Goal: Information Seeking & Learning: Learn about a topic

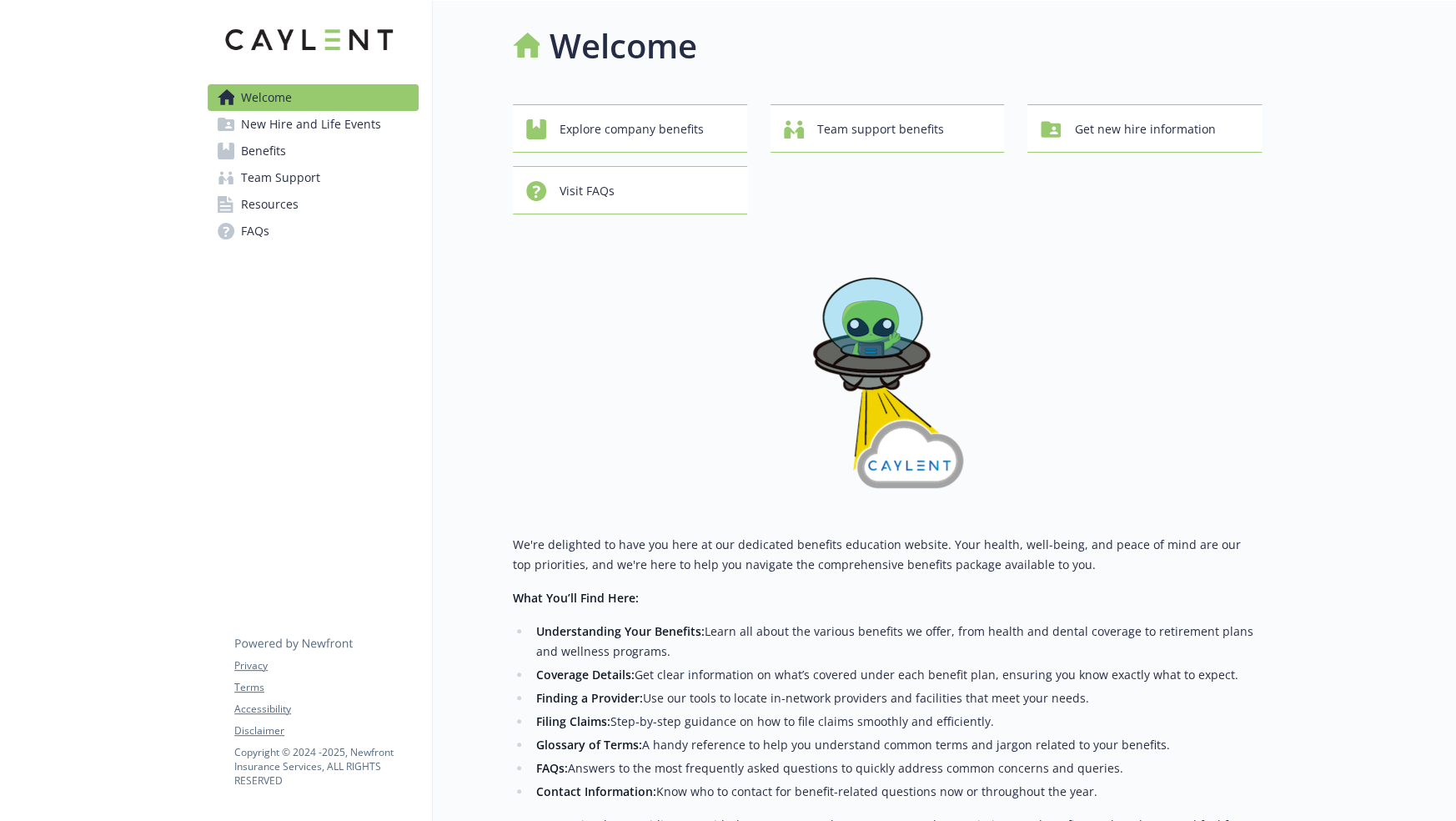
click at [262, 209] on span "Resources" at bounding box center [269, 205] width 57 height 27
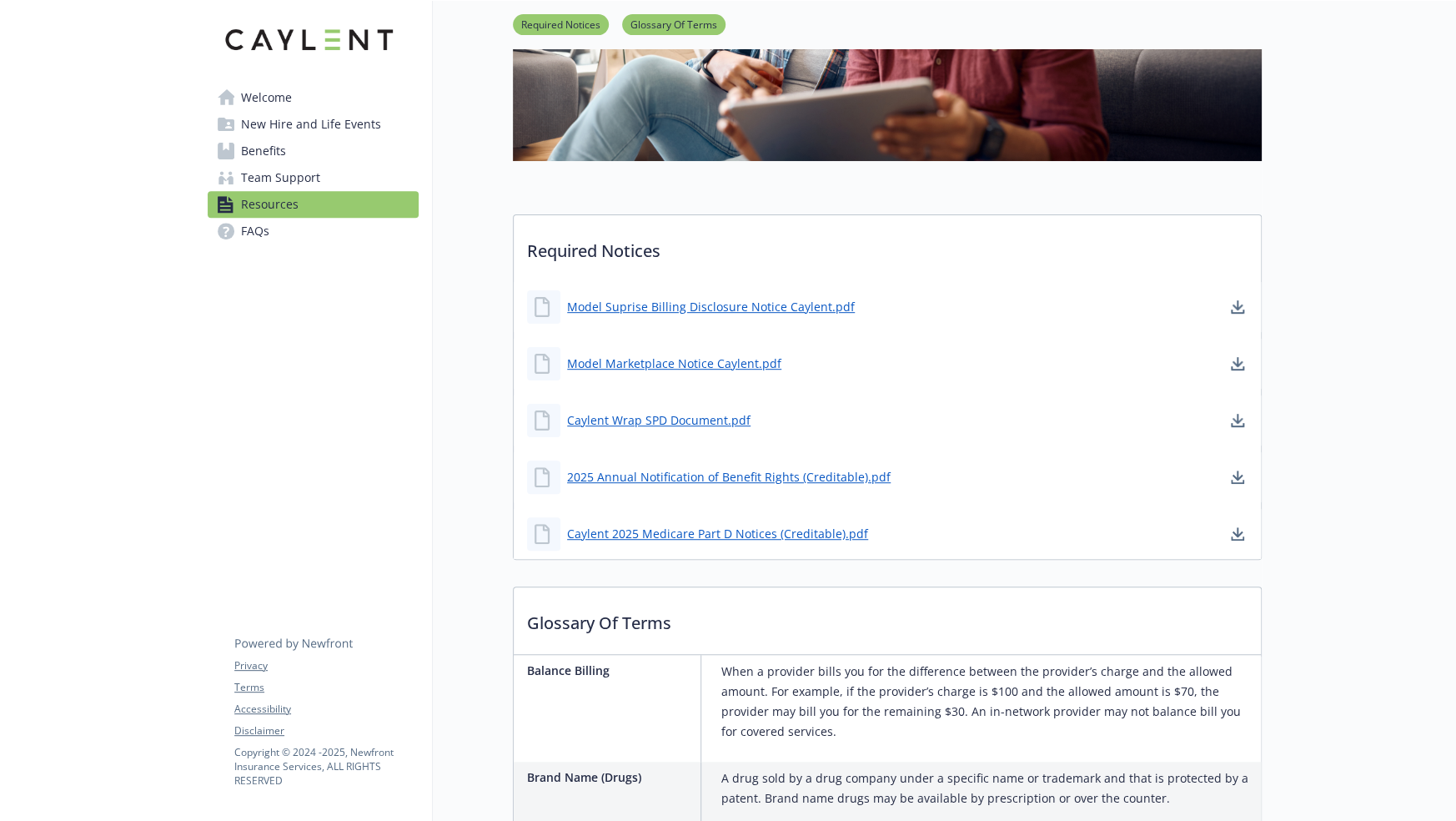
scroll to position [333, 0]
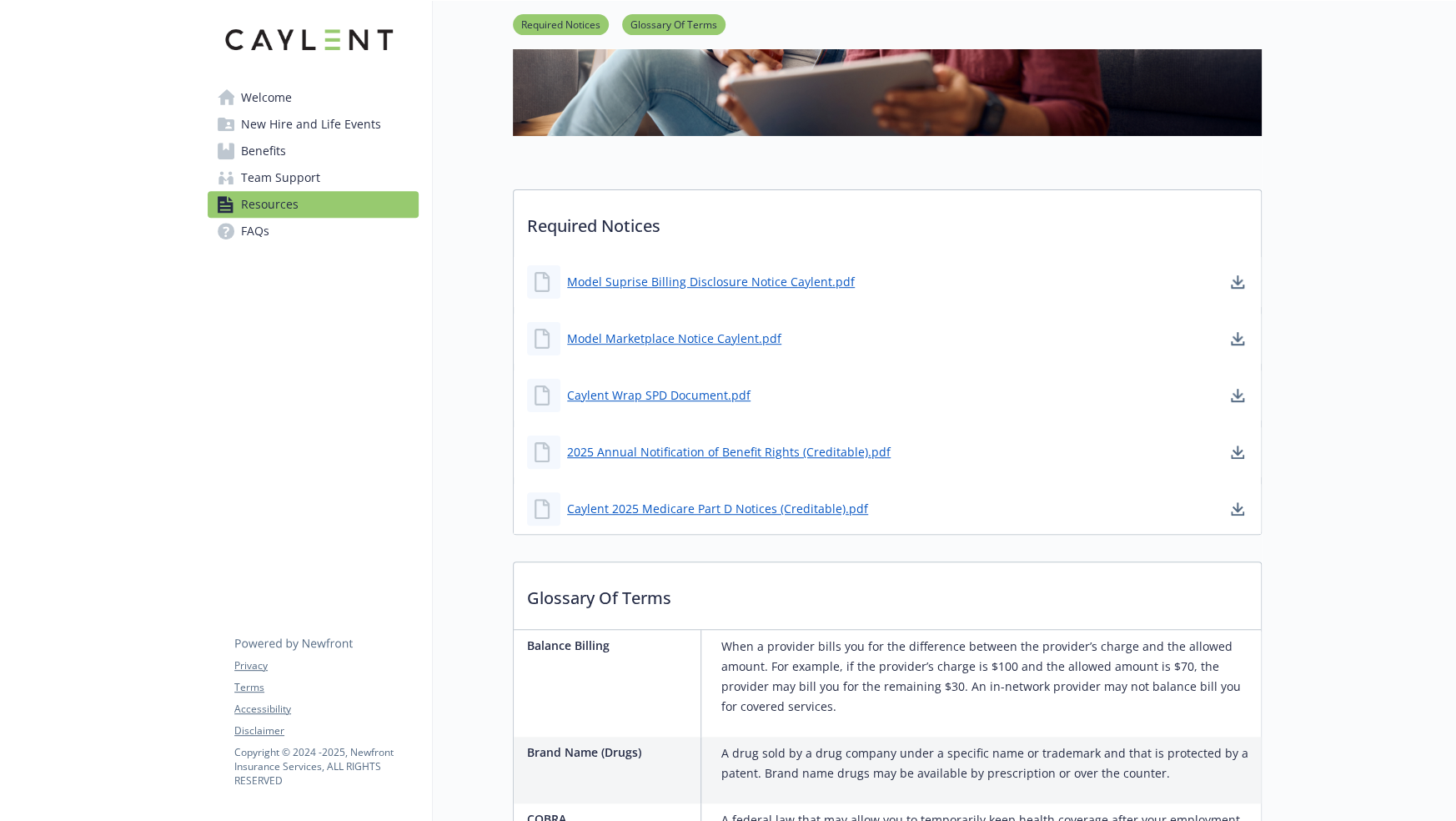
click at [265, 96] on span "Welcome" at bounding box center [266, 98] width 51 height 27
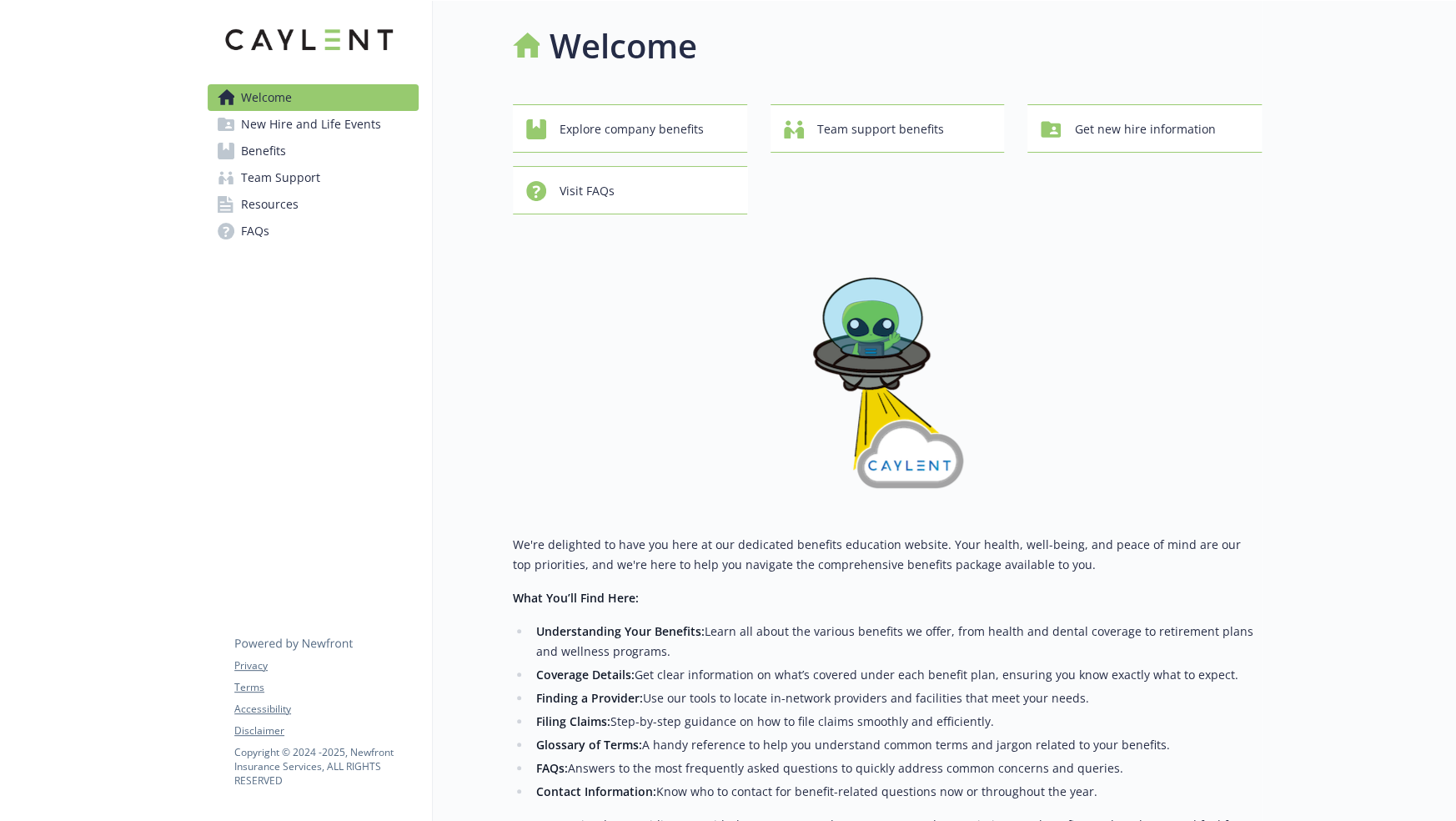
click at [366, 120] on span "New Hire and Life Events" at bounding box center [311, 124] width 140 height 27
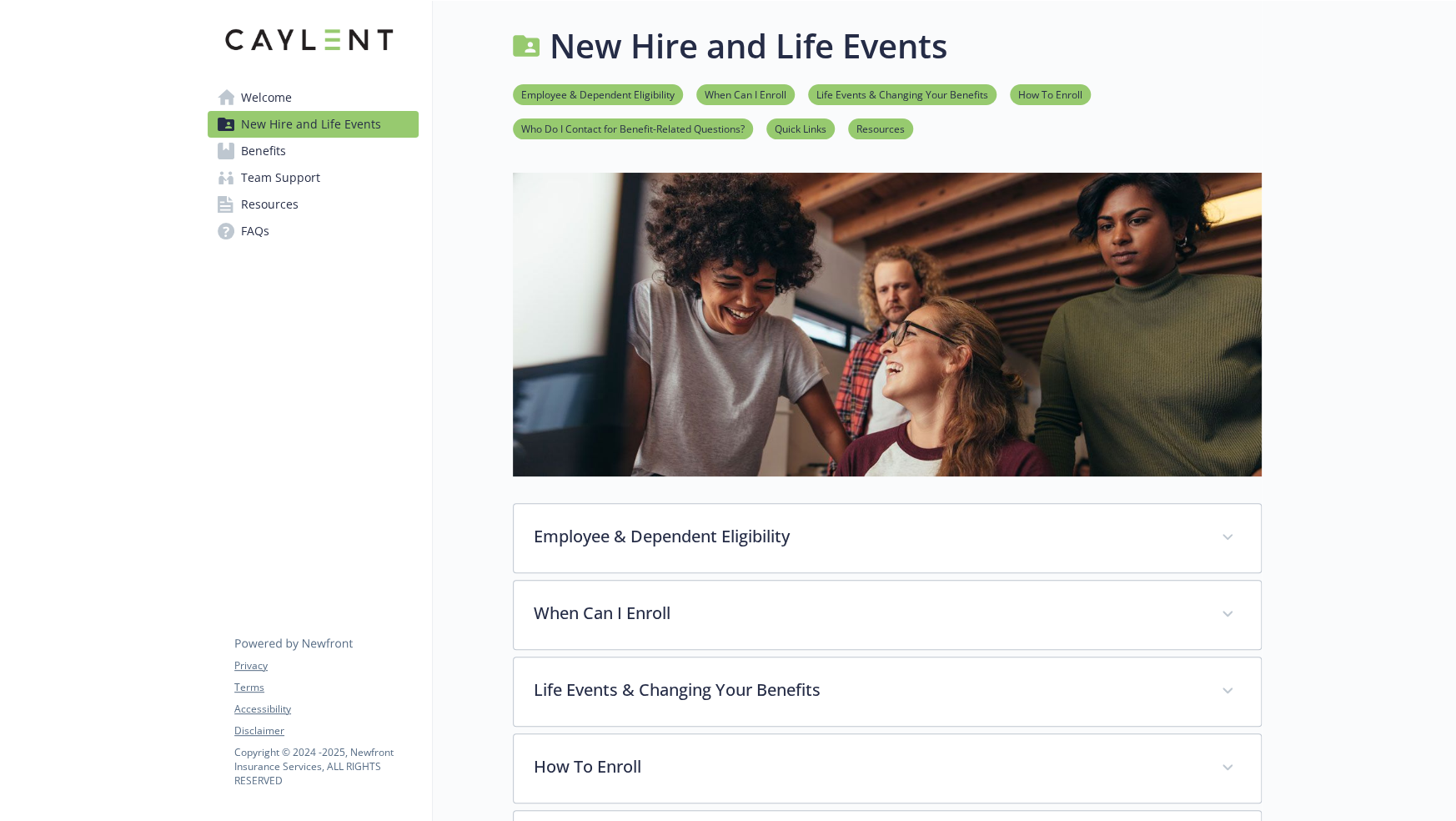
click at [315, 155] on link "Benefits" at bounding box center [313, 151] width 211 height 27
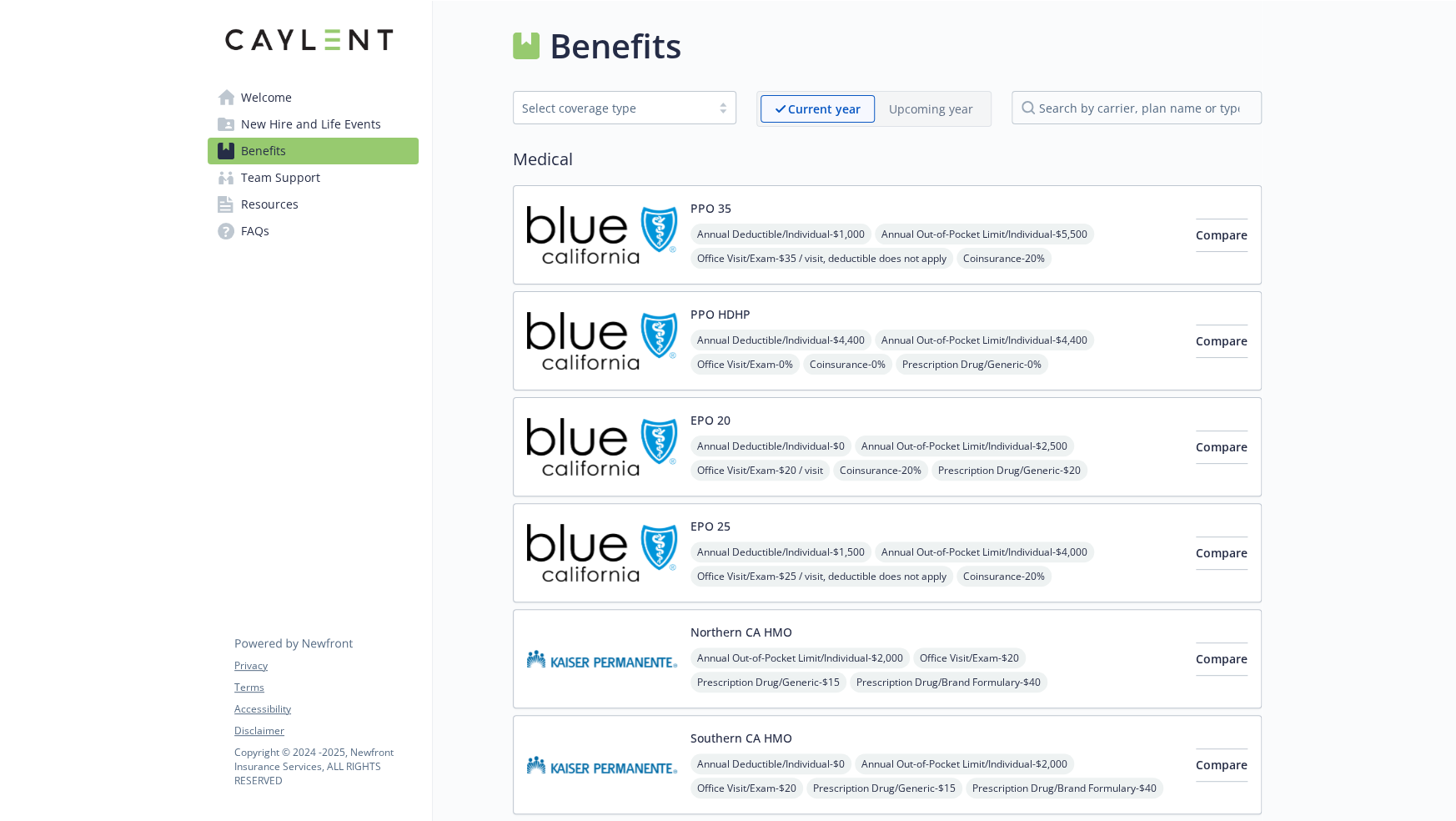
click at [309, 175] on span "Team Support" at bounding box center [280, 178] width 79 height 27
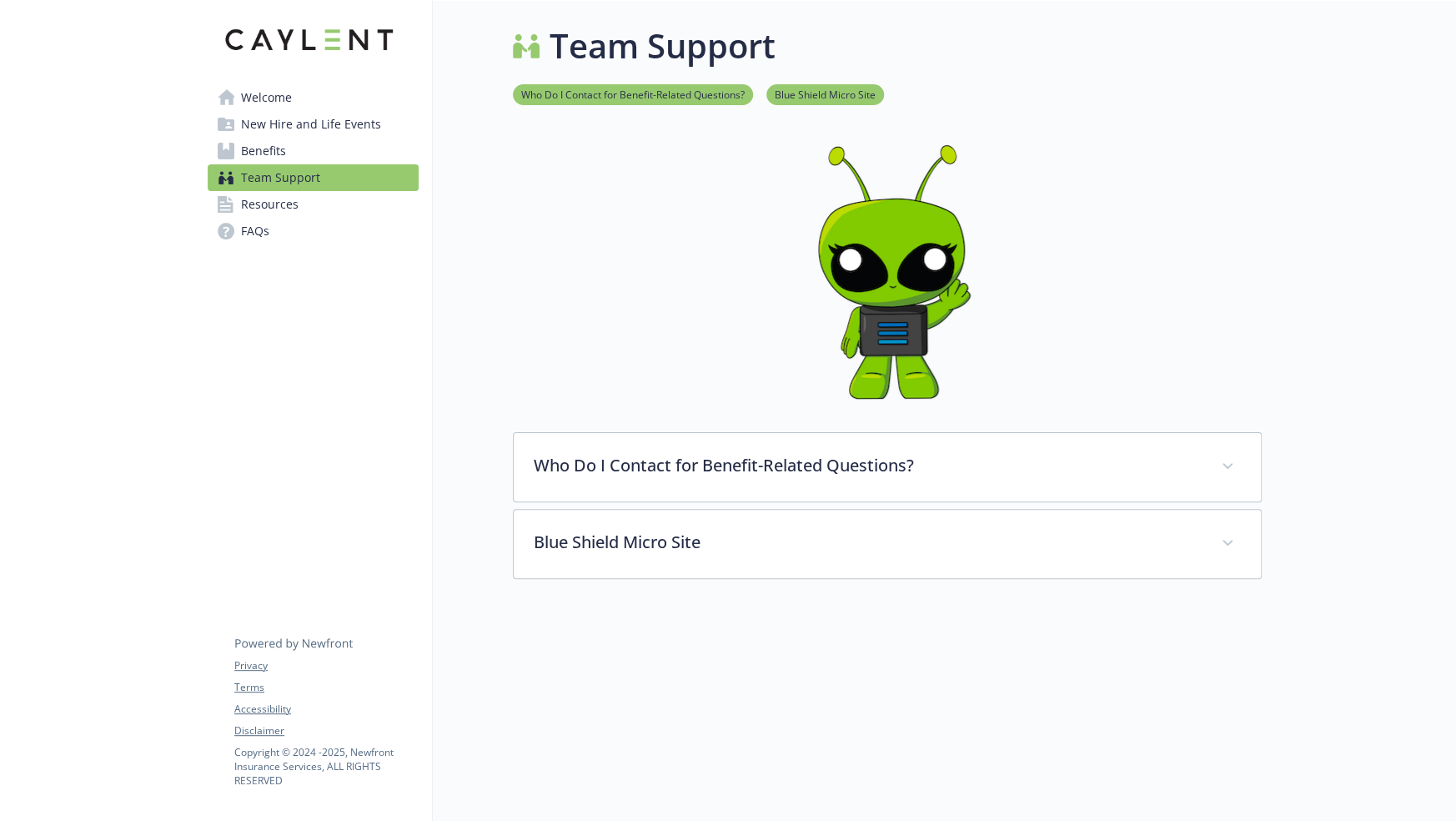
click at [298, 201] on link "Resources" at bounding box center [313, 205] width 211 height 27
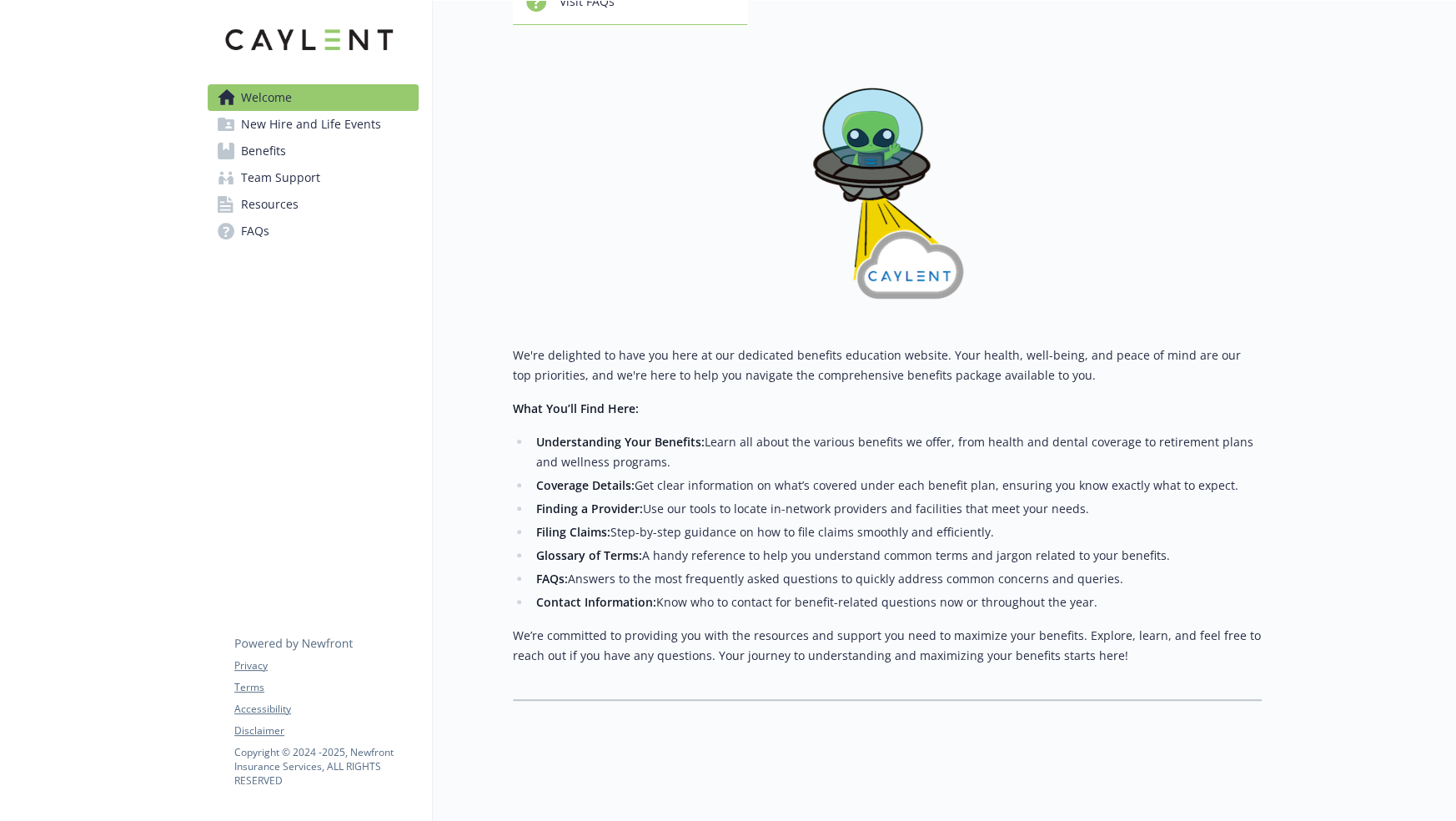
click at [257, 122] on span "New Hire and Life Events" at bounding box center [311, 124] width 140 height 27
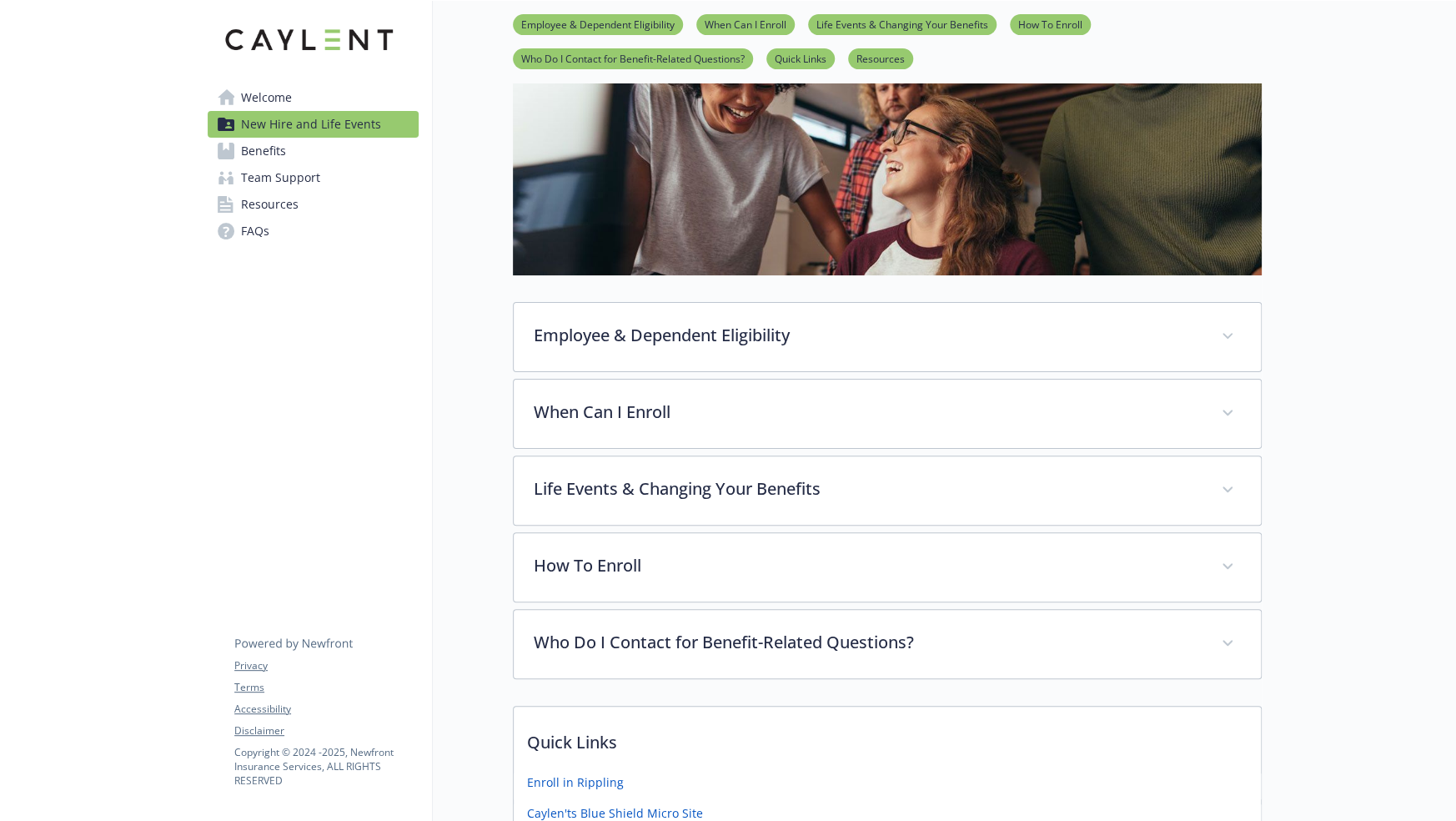
scroll to position [285, 0]
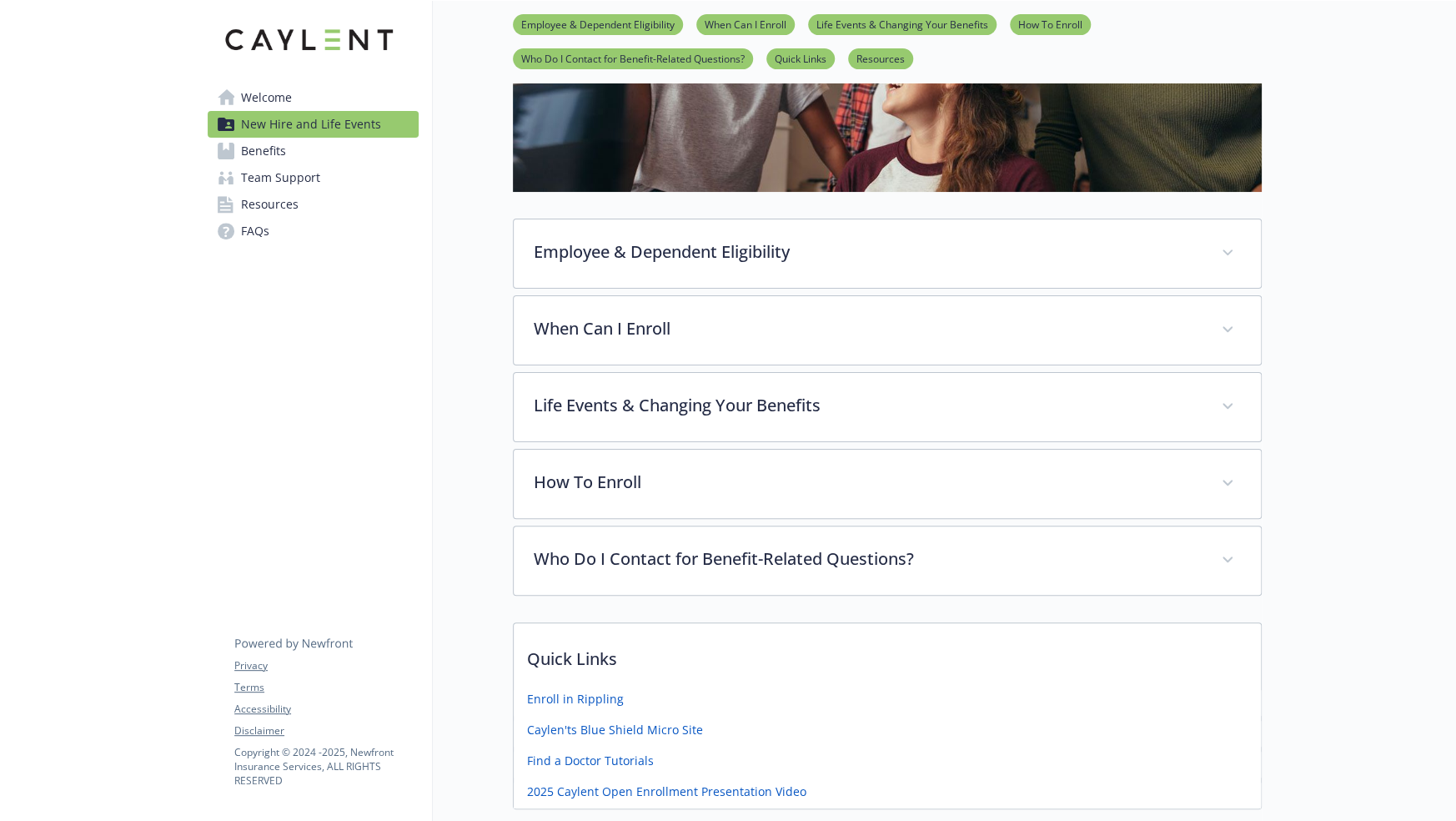
click at [291, 180] on span "Team Support" at bounding box center [280, 178] width 79 height 27
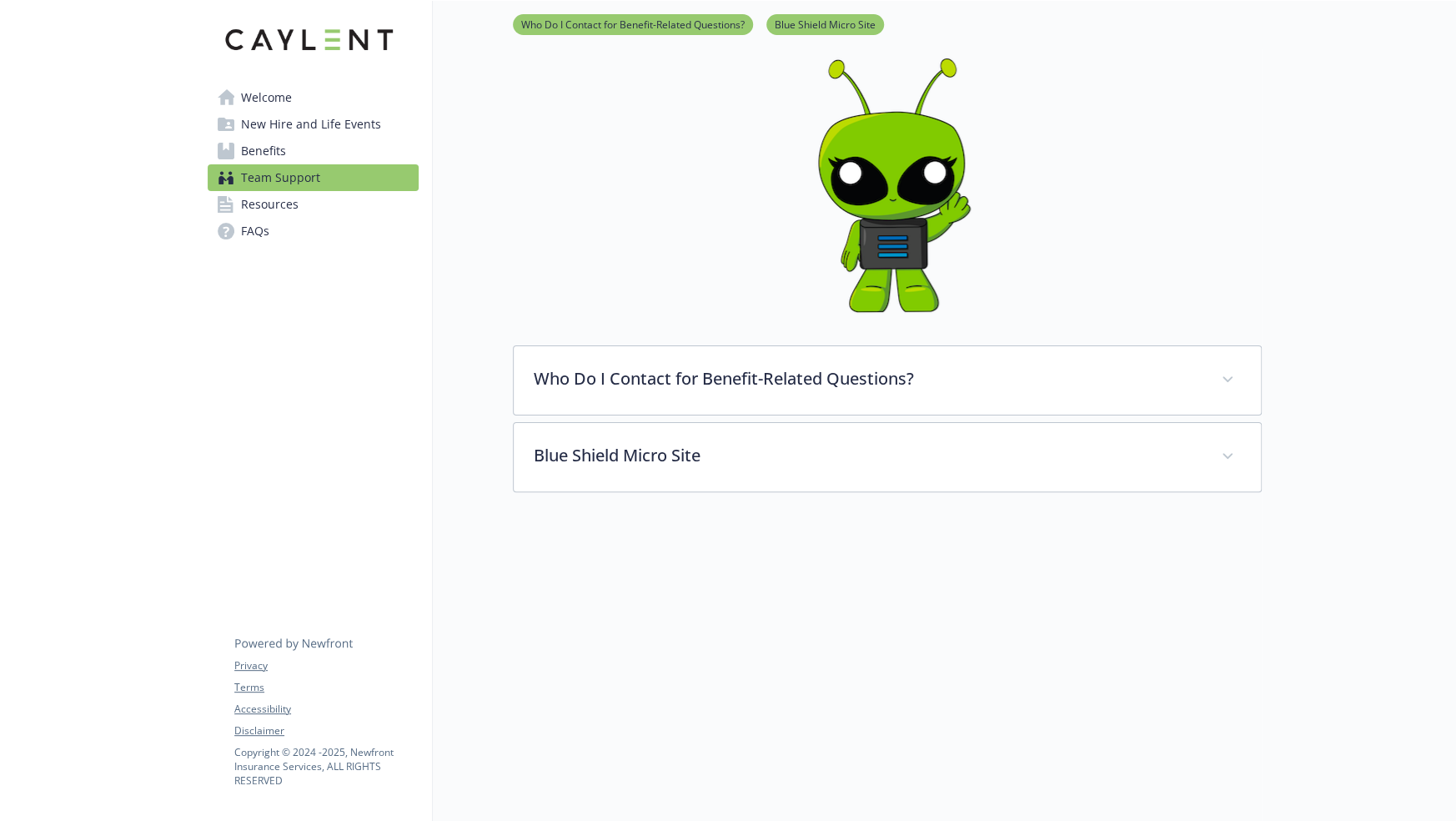
click at [270, 204] on span "Resources" at bounding box center [269, 205] width 57 height 27
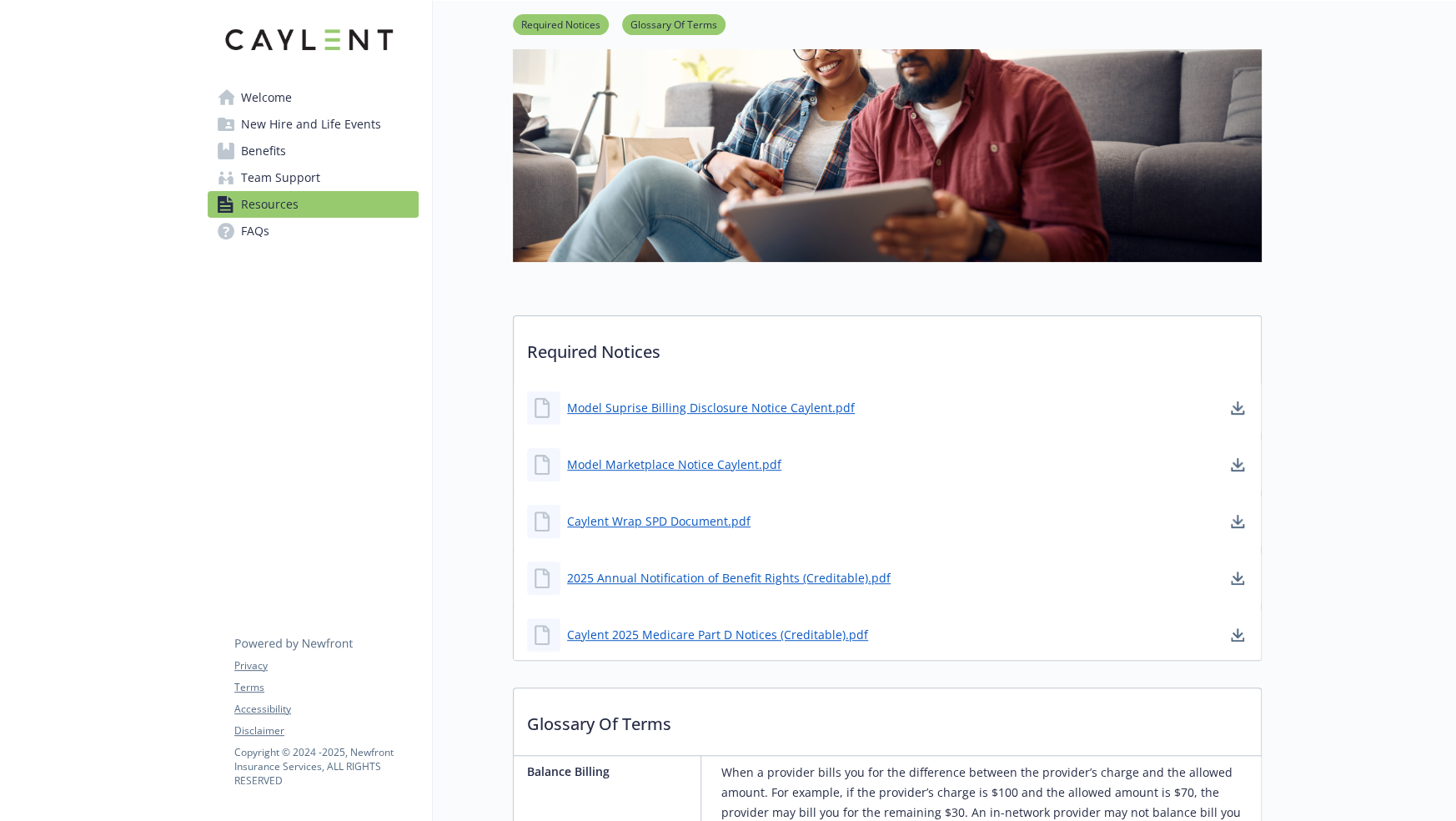
scroll to position [251, 0]
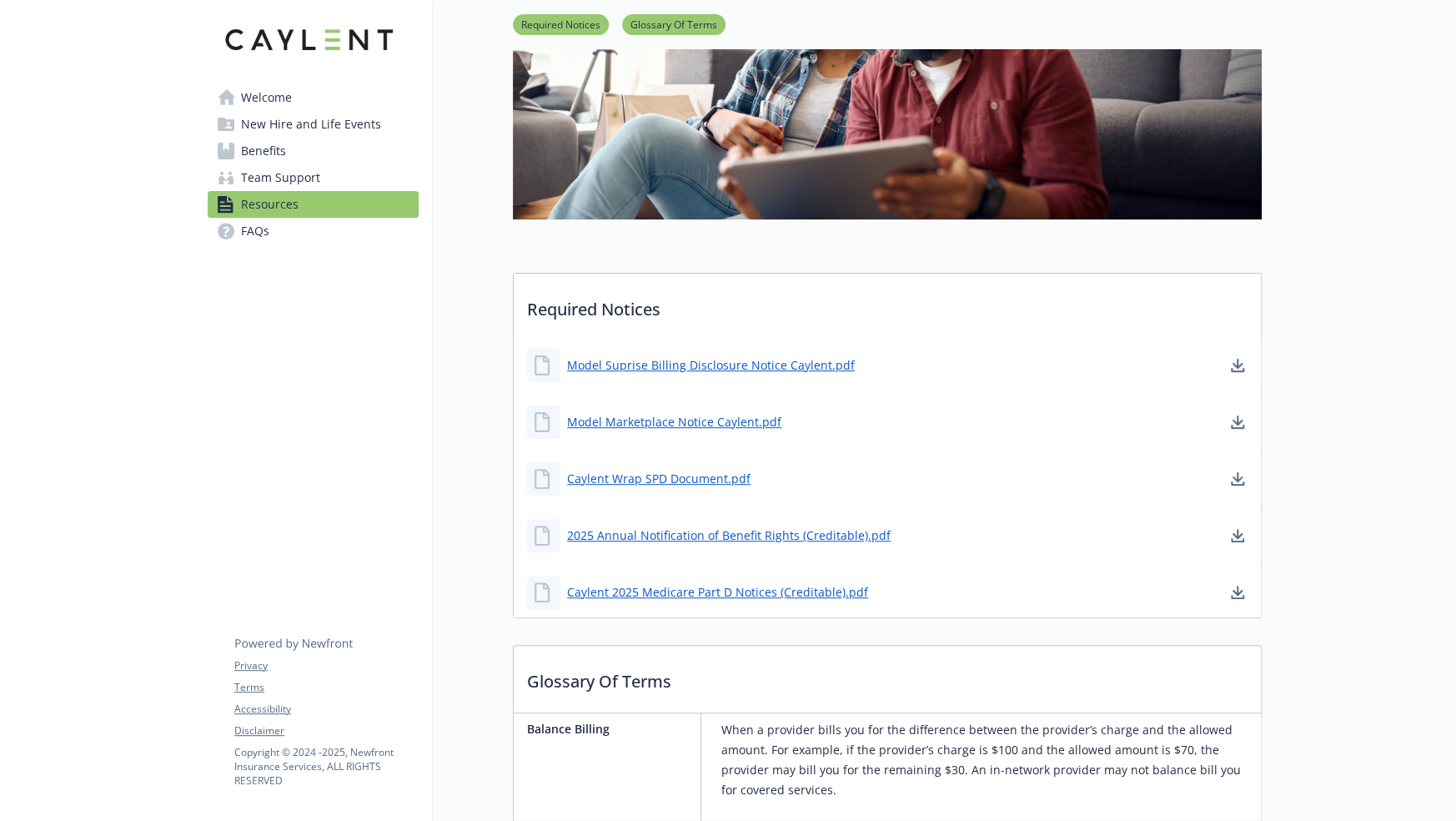
drag, startPoint x: 415, startPoint y: 381, endPoint x: 393, endPoint y: 344, distance: 43.0
click at [318, 243] on link "FAQs" at bounding box center [313, 231] width 211 height 27
